Goal: Find specific page/section: Find specific page/section

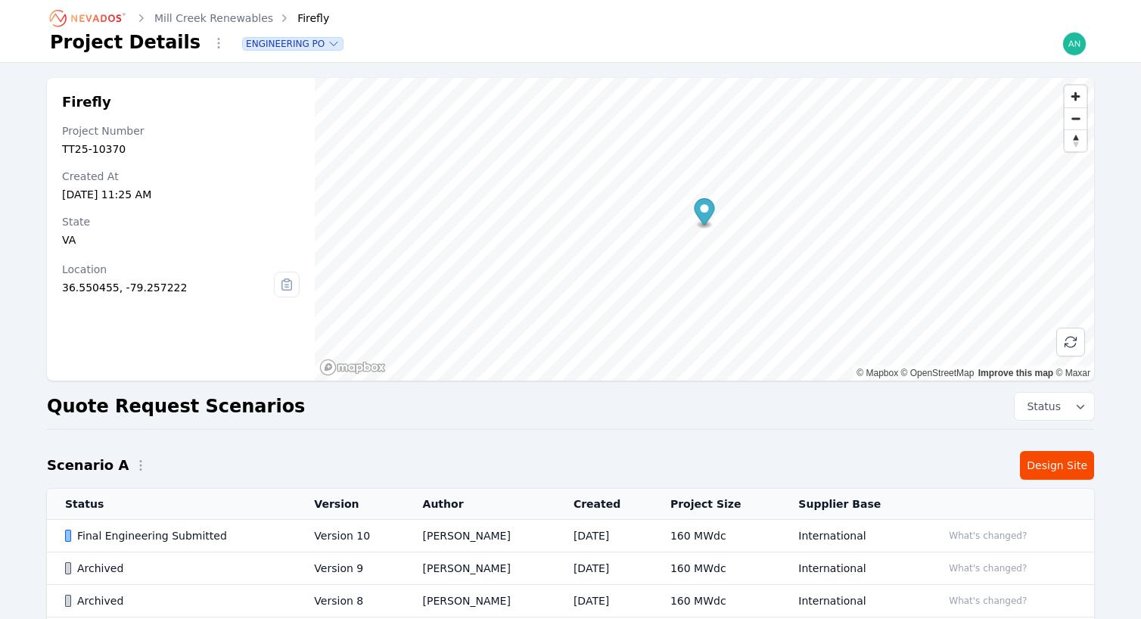
click at [73, 18] on icon "Breadcrumb" at bounding box center [88, 18] width 83 height 24
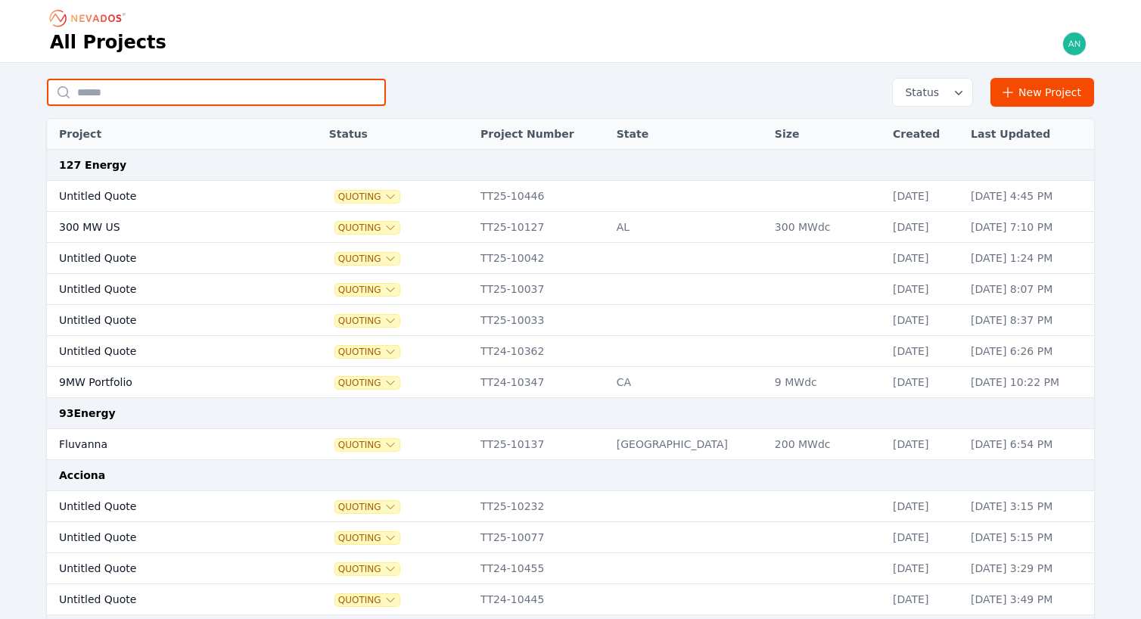
click at [297, 81] on input "text" at bounding box center [216, 92] width 339 height 27
type input "**********"
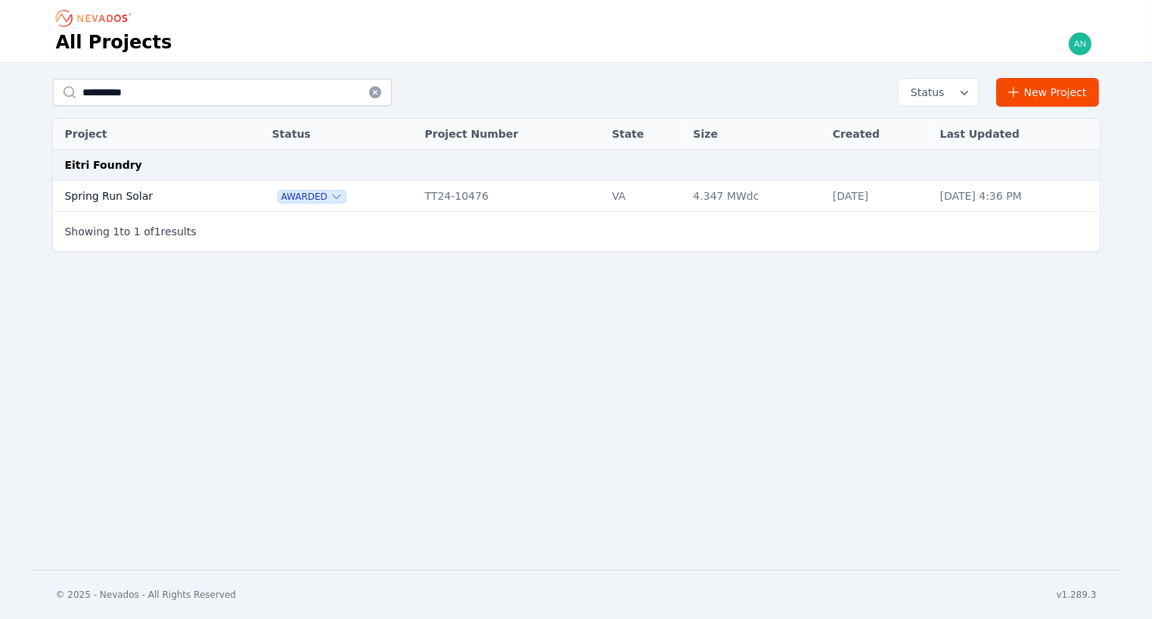
click at [170, 189] on td "Spring Run Solar" at bounding box center [146, 196] width 186 height 31
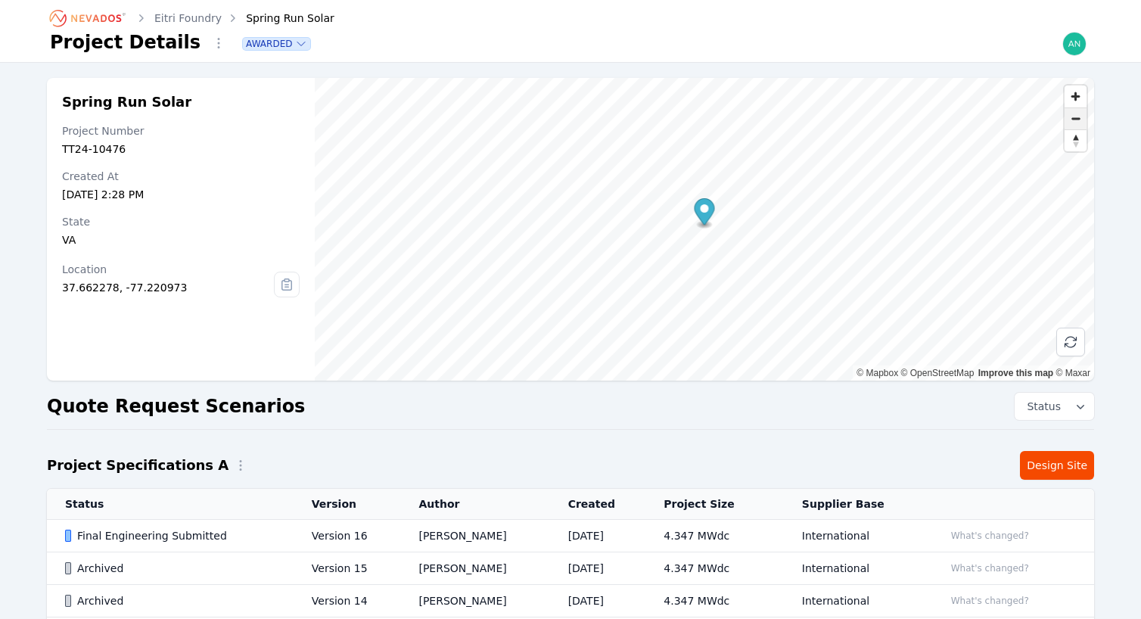
click at [1070, 118] on span "Zoom out" at bounding box center [1075, 118] width 22 height 21
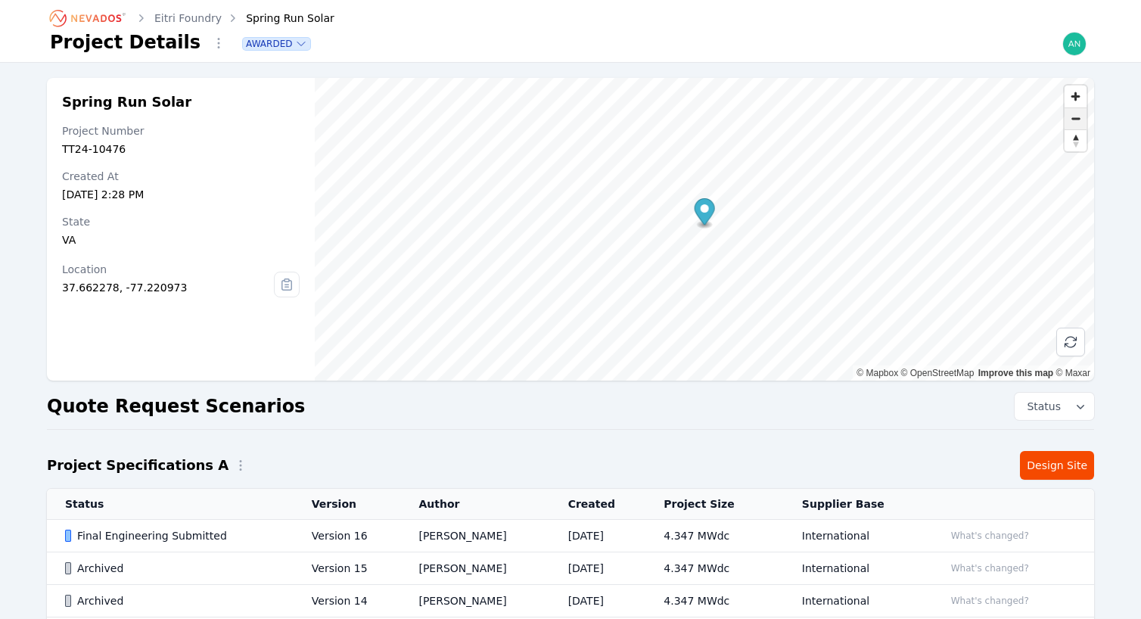
click at [1070, 118] on span "Zoom out" at bounding box center [1075, 118] width 22 height 21
click at [1070, 120] on span "Zoom out" at bounding box center [1075, 118] width 22 height 21
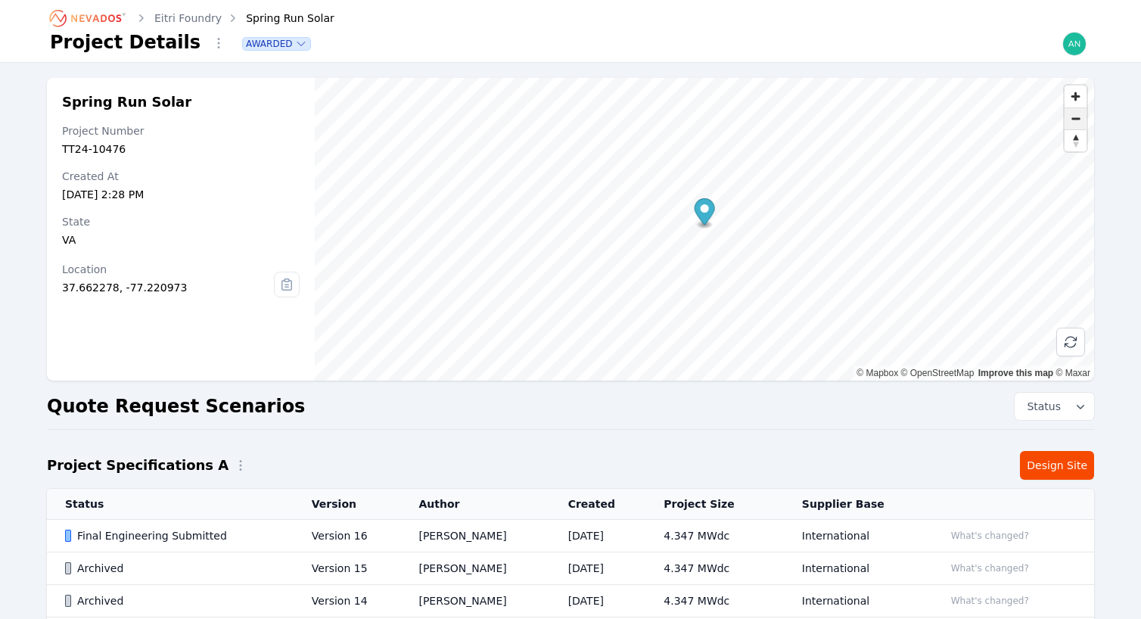
click at [1070, 120] on span "Zoom out" at bounding box center [1075, 118] width 22 height 21
